Goal: Information Seeking & Learning: Learn about a topic

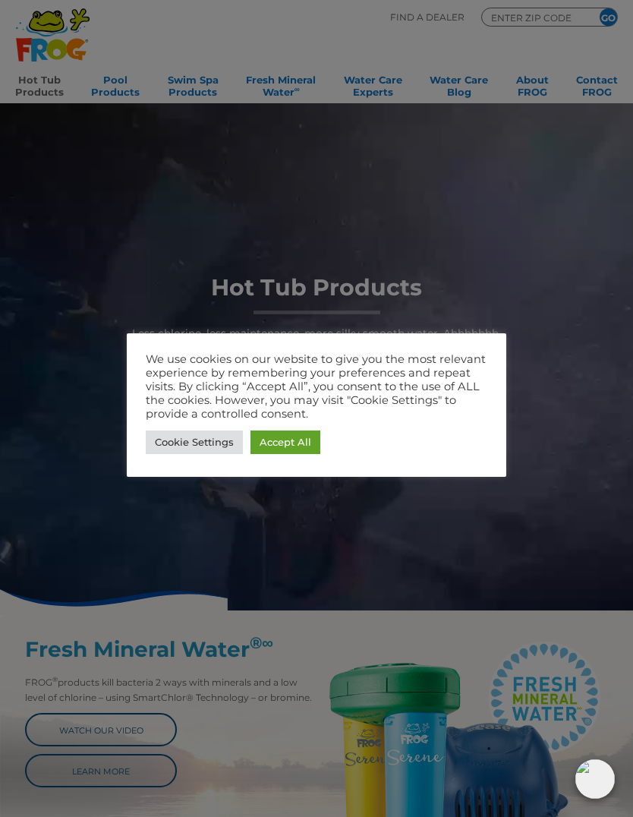
click at [295, 443] on link "Accept All" at bounding box center [286, 443] width 70 height 24
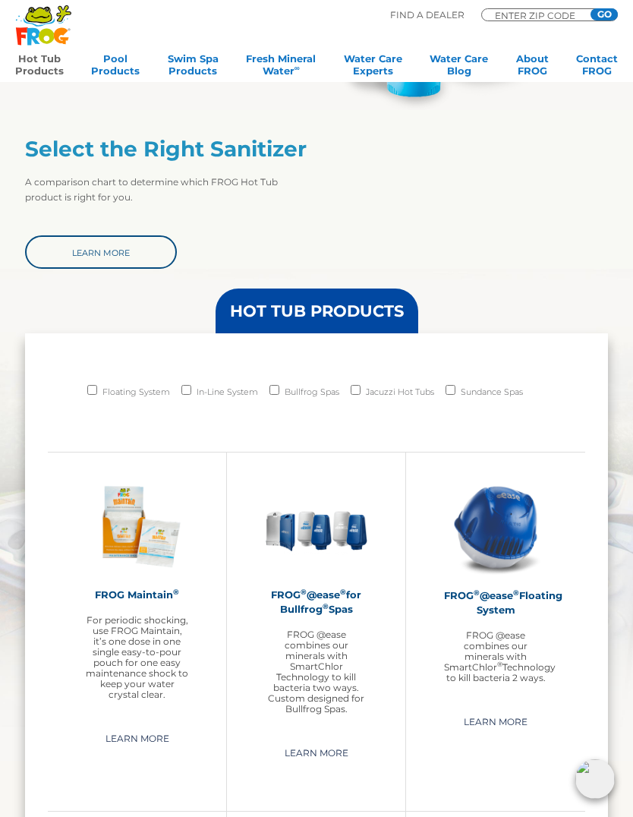
scroll to position [777, 0]
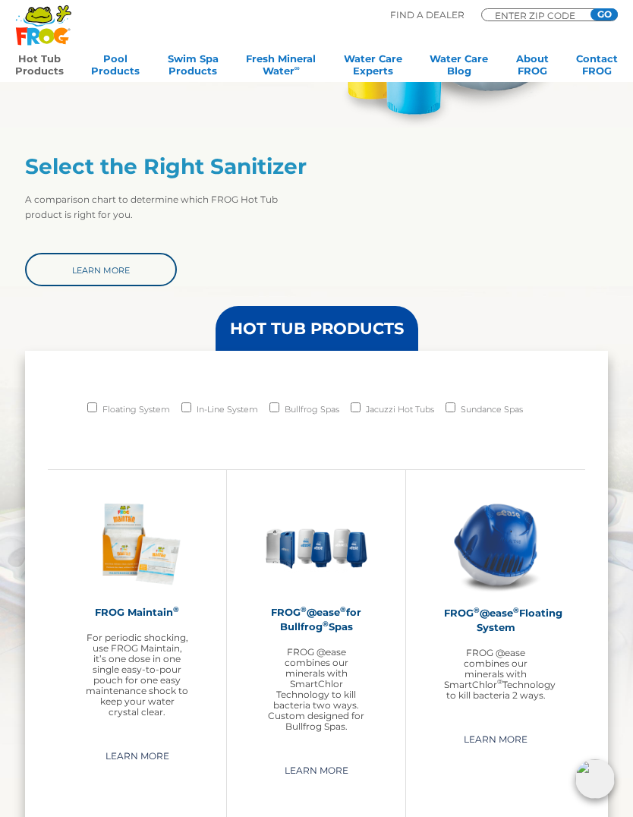
click at [286, 401] on label "Bullfrog Spas" at bounding box center [312, 409] width 55 height 21
click at [280, 403] on input "Bullfrog Spas" at bounding box center [275, 408] width 10 height 10
checkbox input "true"
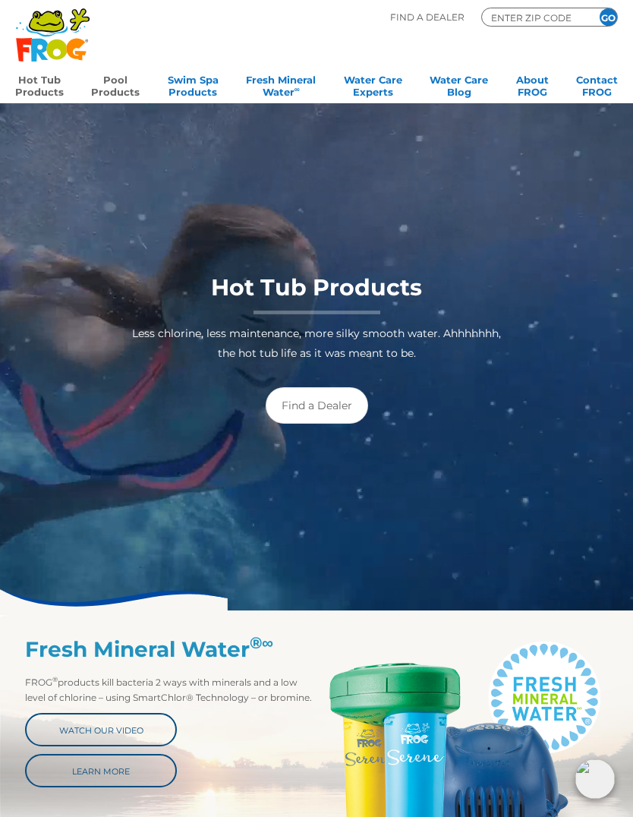
click at [123, 89] on link "Pool Products" at bounding box center [115, 84] width 49 height 30
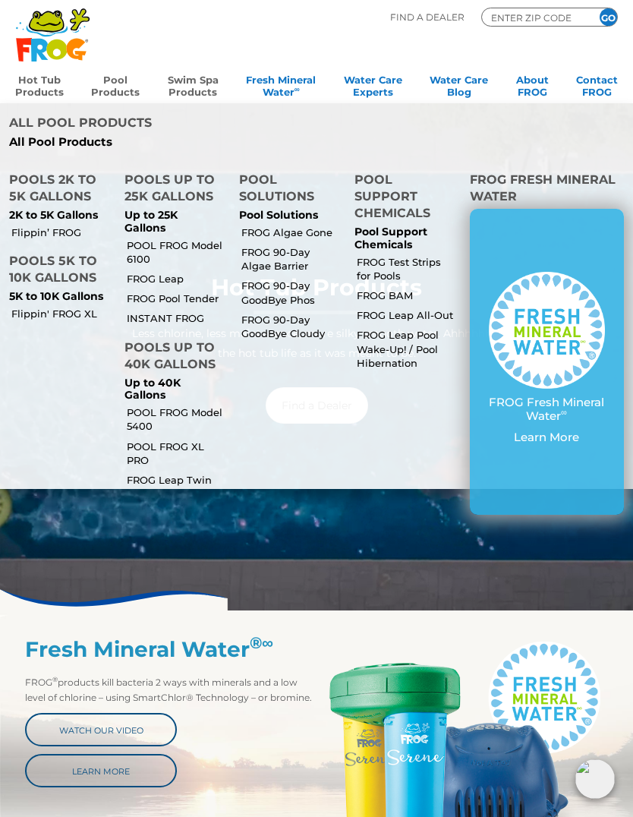
click at [202, 81] on link "Swim Spa Products" at bounding box center [193, 84] width 51 height 30
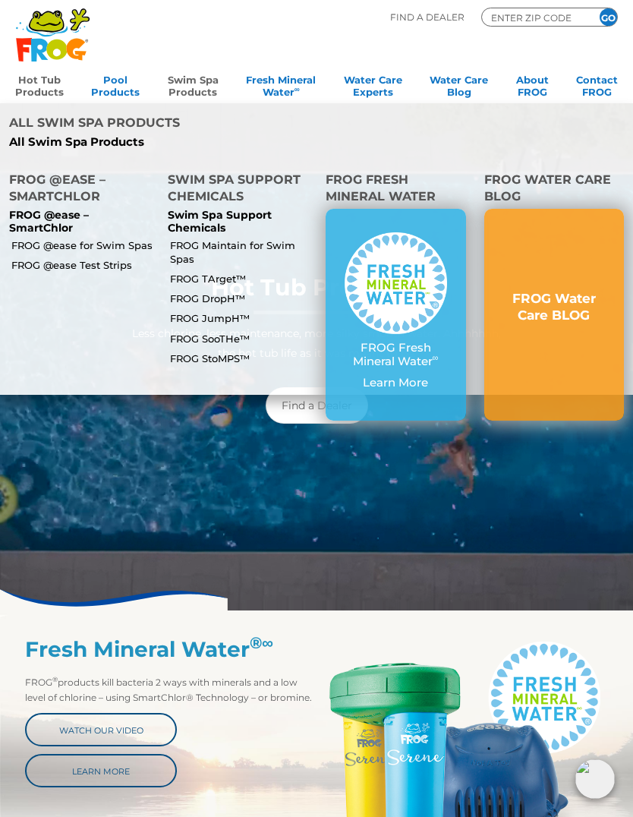
click at [65, 209] on p "FROG @ease – SmartChlor" at bounding box center [79, 222] width 141 height 26
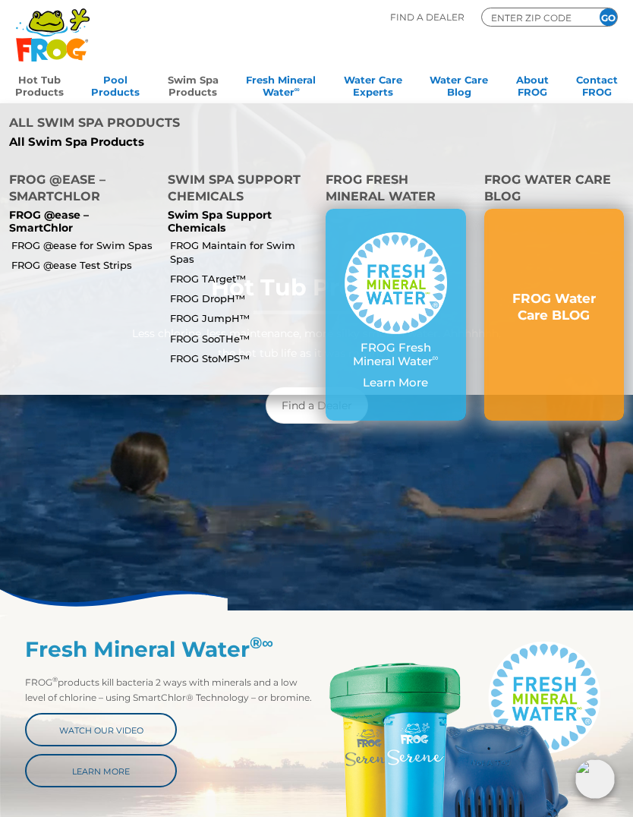
click at [58, 209] on p "FROG @ease – SmartChlor" at bounding box center [79, 222] width 141 height 26
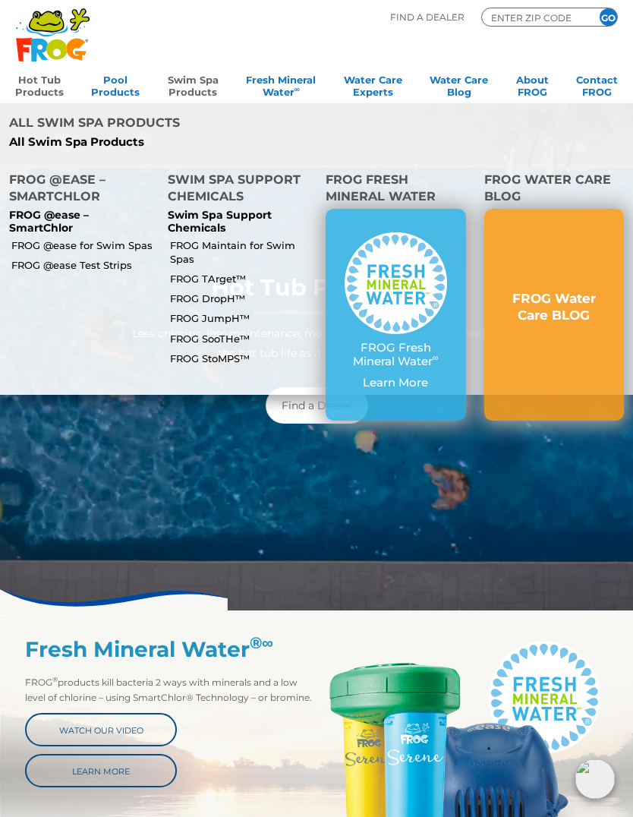
click at [136, 238] on link "FROG @ease for Swim Spas" at bounding box center [83, 245] width 144 height 14
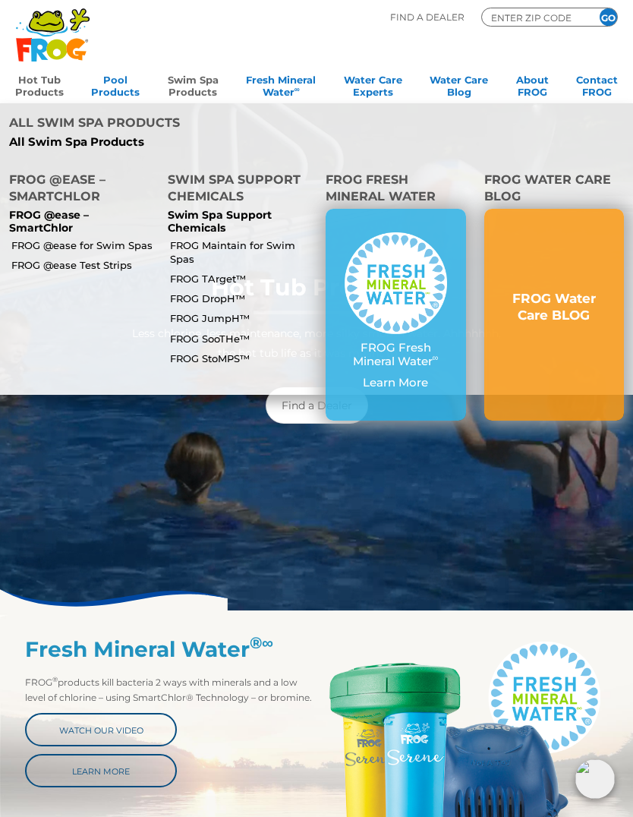
click at [61, 209] on p "FROG @ease – SmartChlor" at bounding box center [79, 222] width 141 height 26
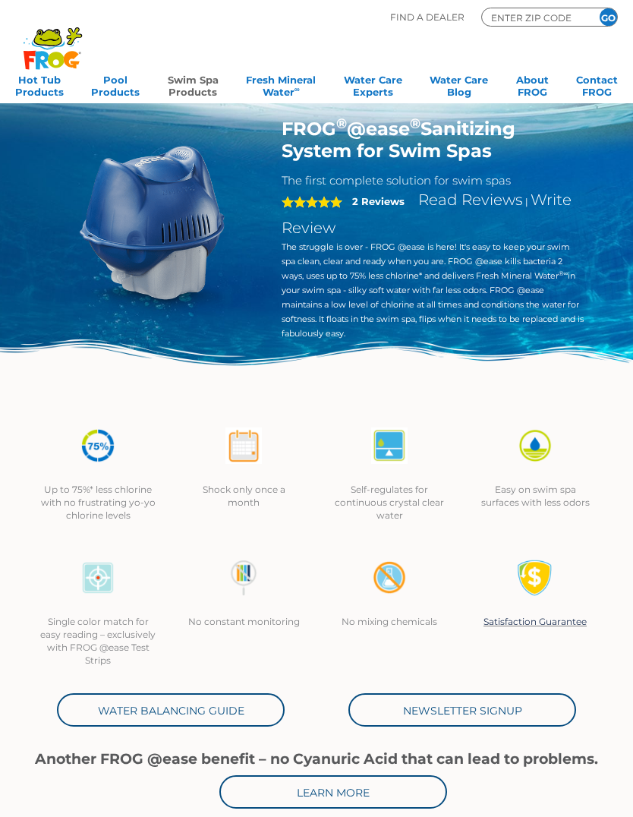
click at [72, 166] on div "FROG ® @ease ® Sanitizing System for Swim Spas The first complete solution for …" at bounding box center [316, 251] width 561 height 267
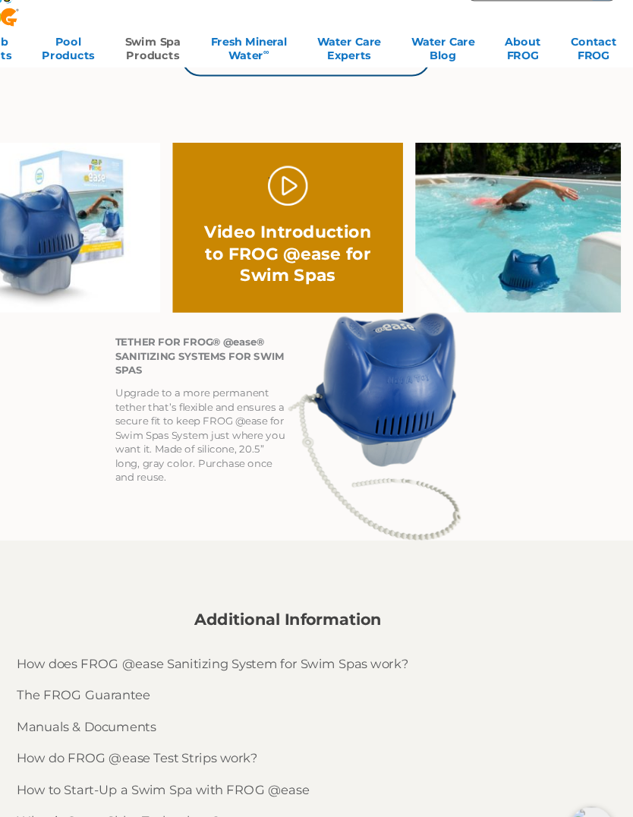
scroll to position [721, 0]
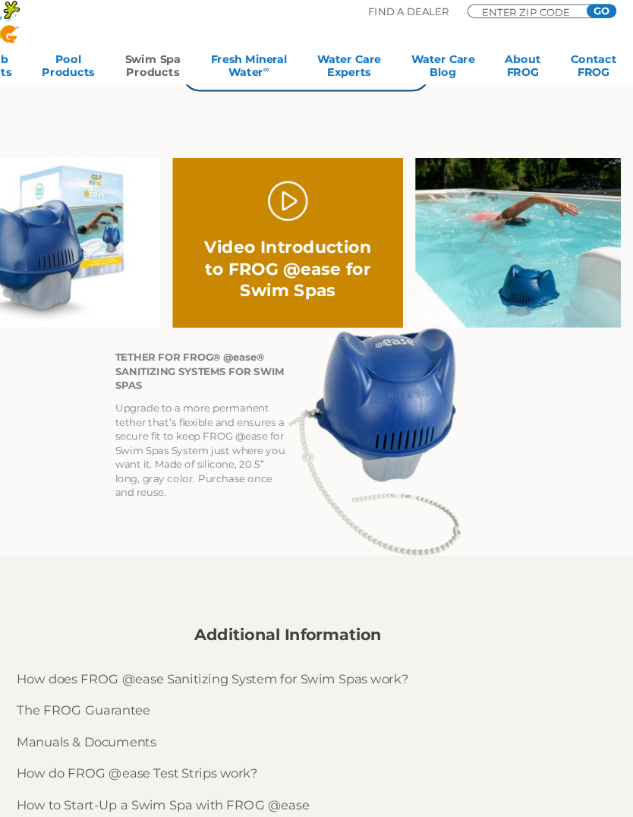
click at [299, 182] on link "." at bounding box center [317, 188] width 36 height 36
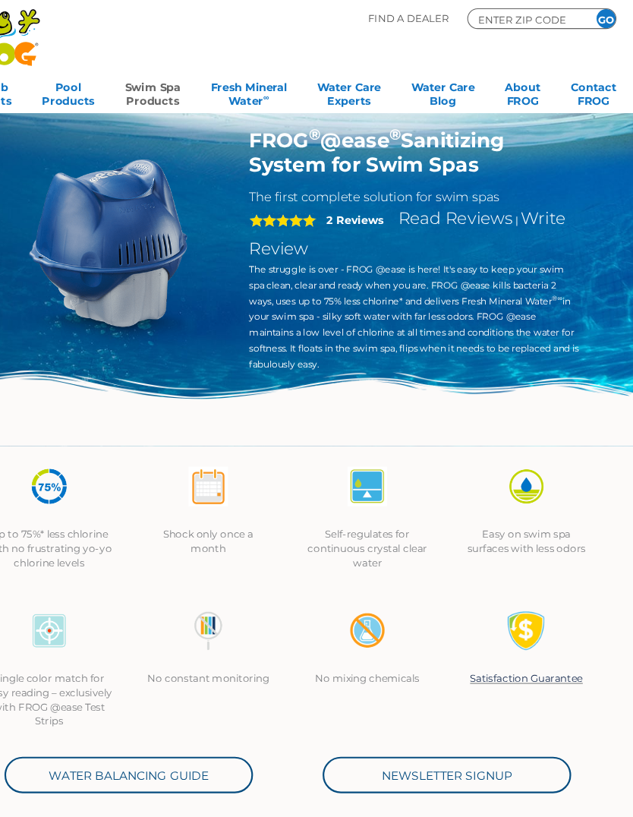
click at [168, 90] on link "Swim Spa Products" at bounding box center [193, 84] width 51 height 30
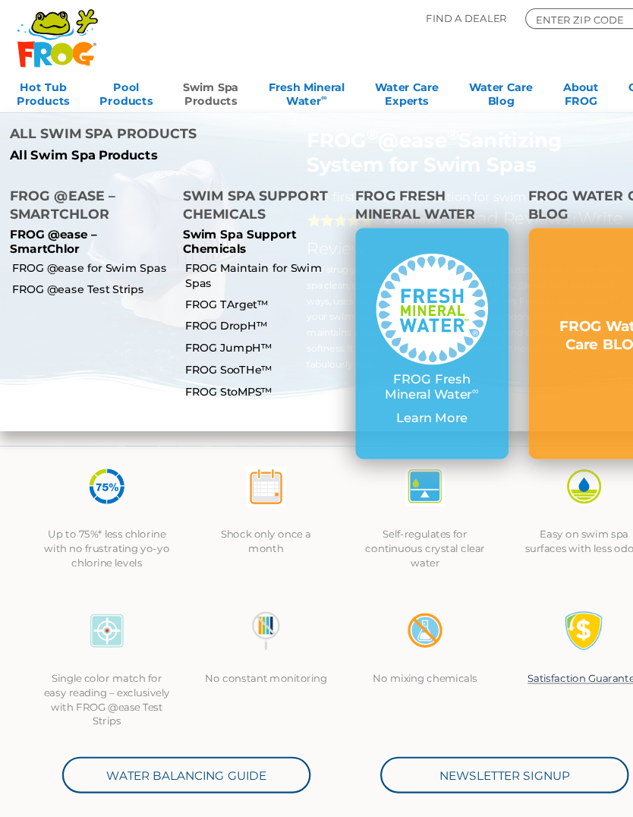
click at [74, 209] on p "FROG @ease – SmartChlor" at bounding box center [79, 222] width 141 height 26
click at [147, 238] on link "FROG @ease for Swim Spas" at bounding box center [83, 245] width 144 height 14
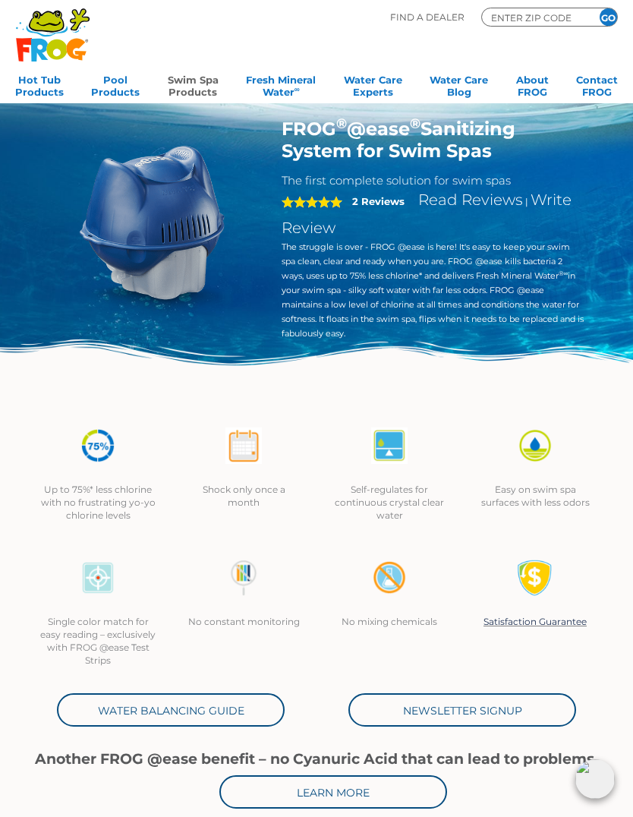
click at [212, 89] on link "Swim Spa Products" at bounding box center [193, 84] width 51 height 30
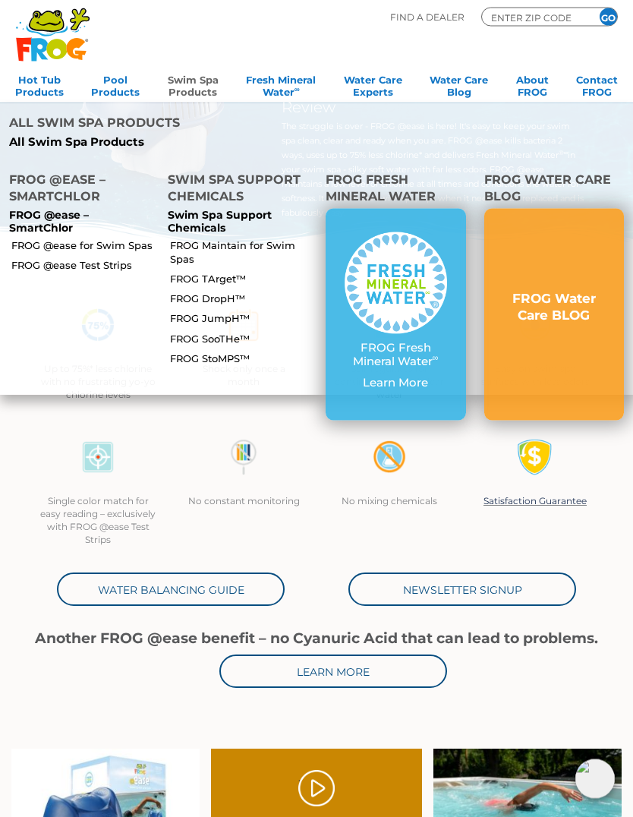
scroll to position [57, 0]
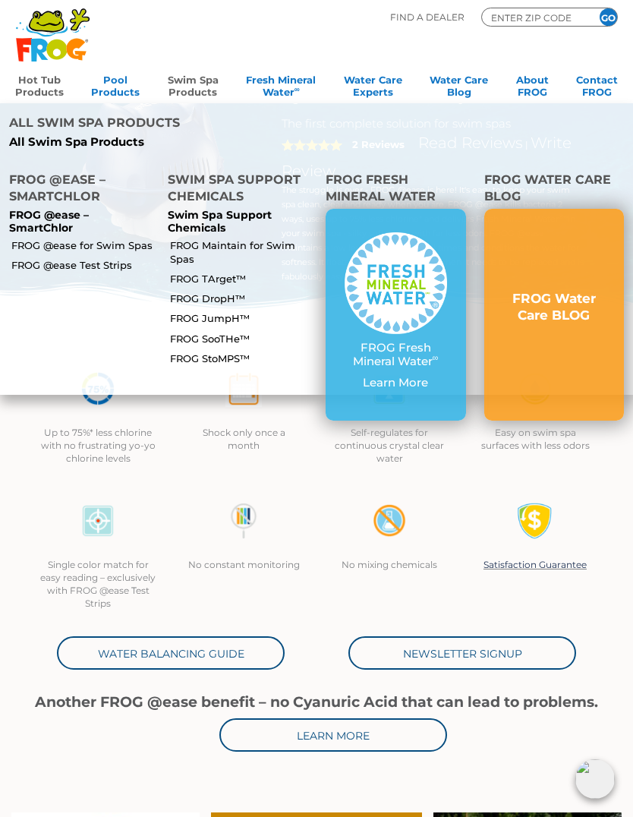
click at [46, 90] on link "Hot Tub Products" at bounding box center [39, 84] width 49 height 30
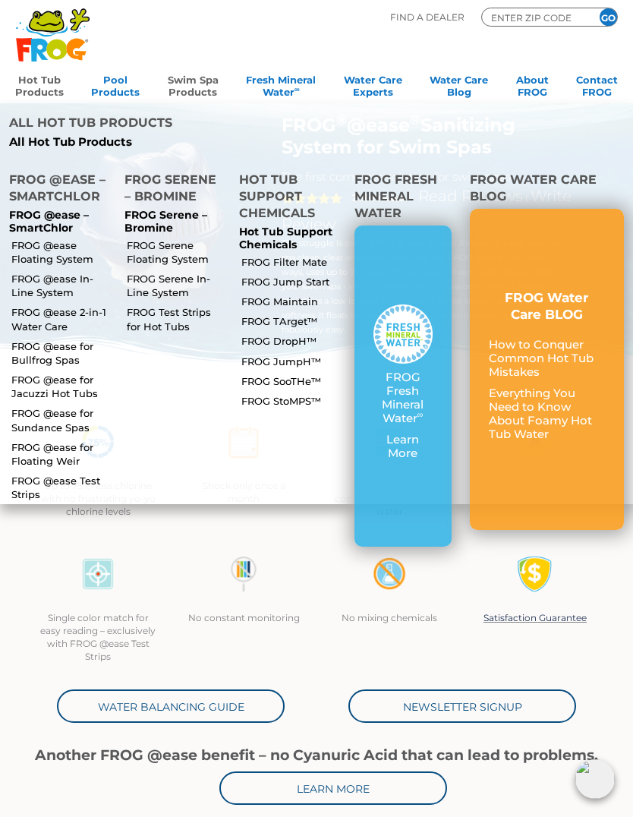
scroll to position [0, 0]
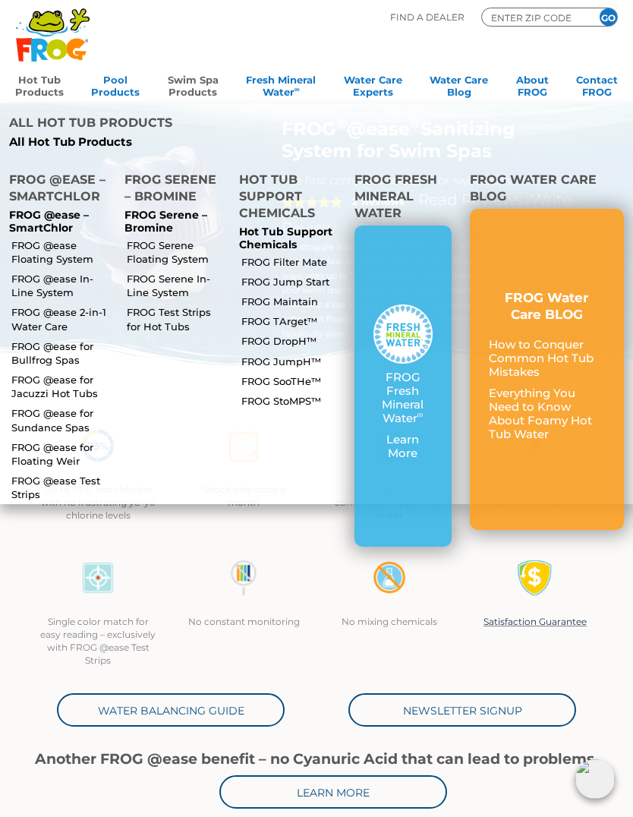
click at [538, 338] on p "How to Conquer Common Hot Tub Mistakes" at bounding box center [547, 358] width 116 height 41
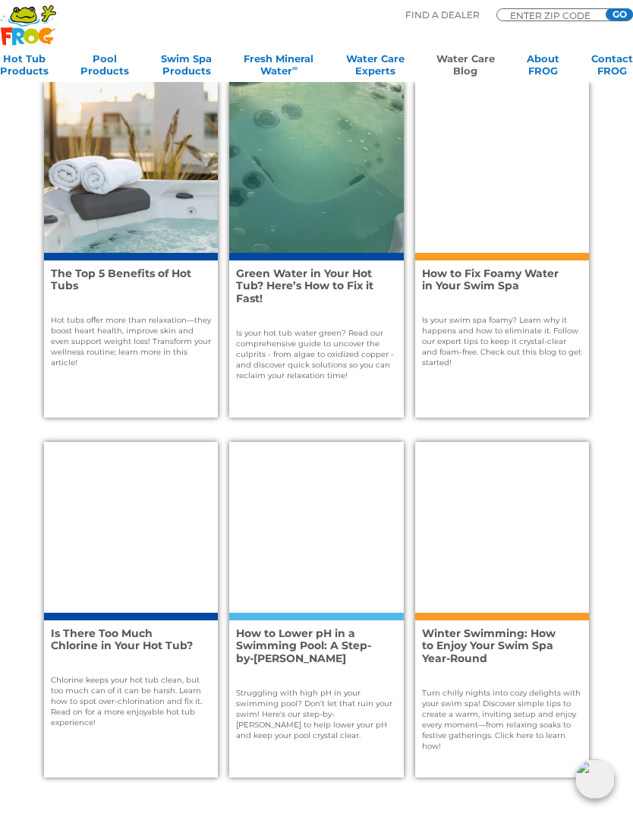
scroll to position [1150, 0]
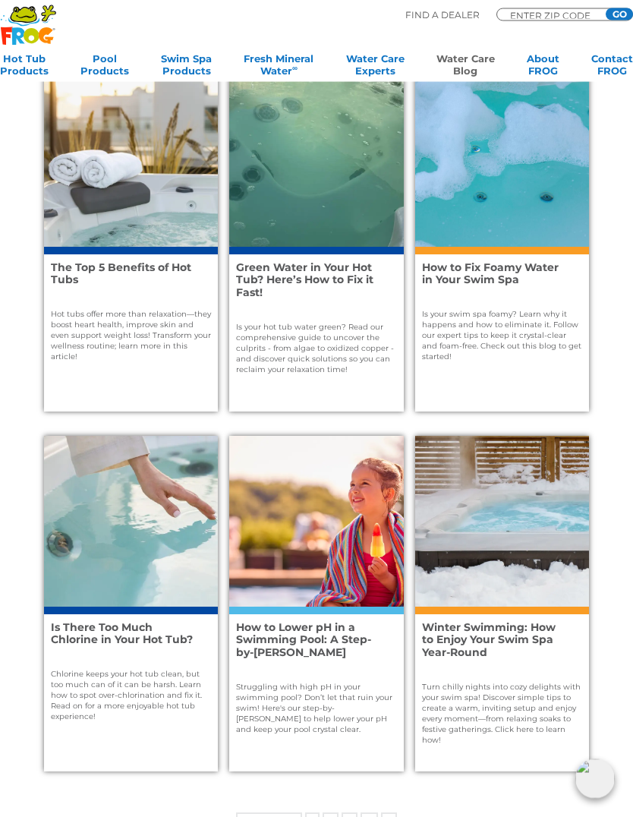
click at [509, 303] on div "Is your swim spa foamy? Learn why it happens and how to eliminate it. Follow ou…" at bounding box center [502, 327] width 160 height 72
